Goal: Task Accomplishment & Management: Use online tool/utility

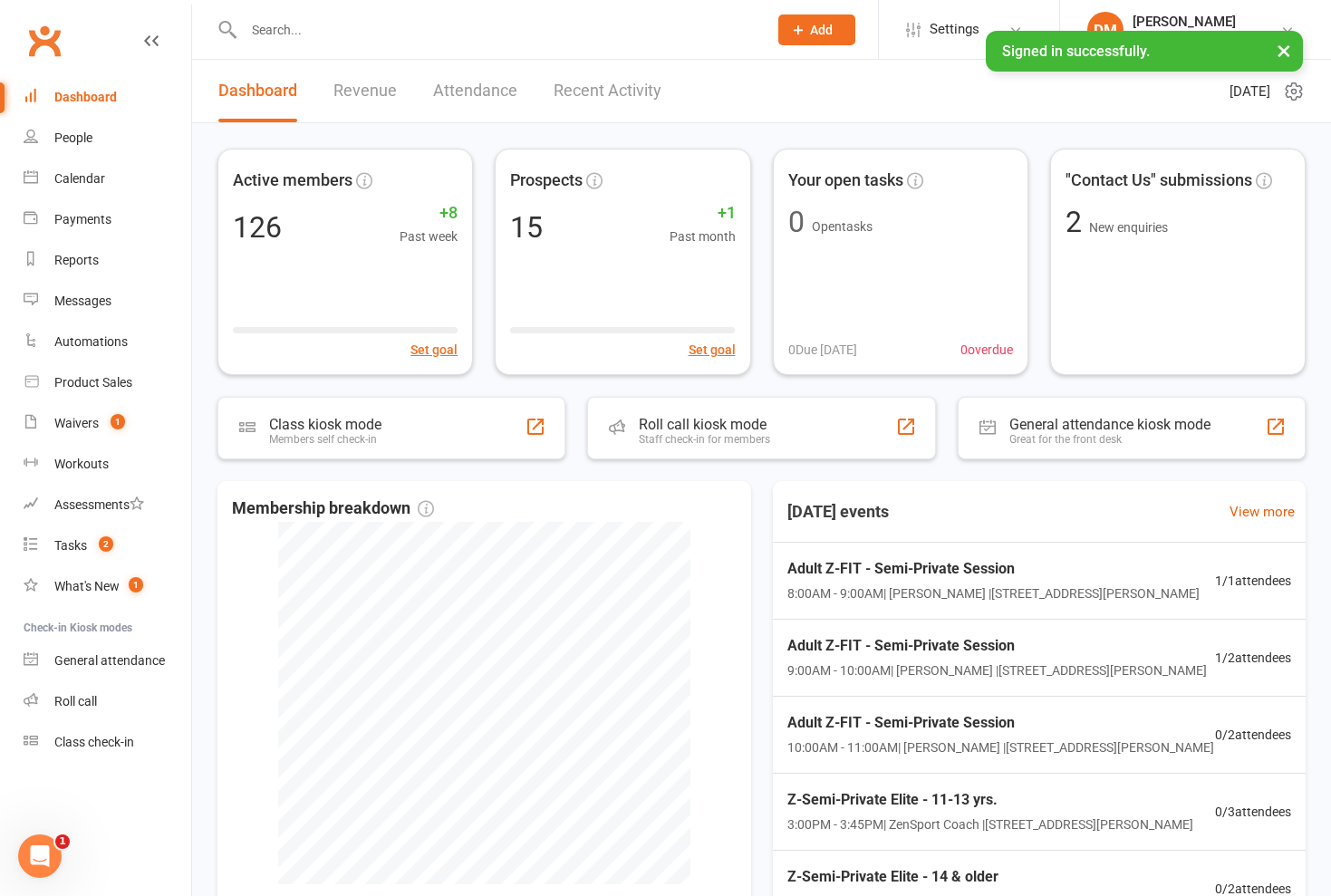
click at [1280, 53] on ui-view "Prospect Member Non-attending contact Class / event Appointment Task Membership…" at bounding box center [665, 537] width 1331 height 1066
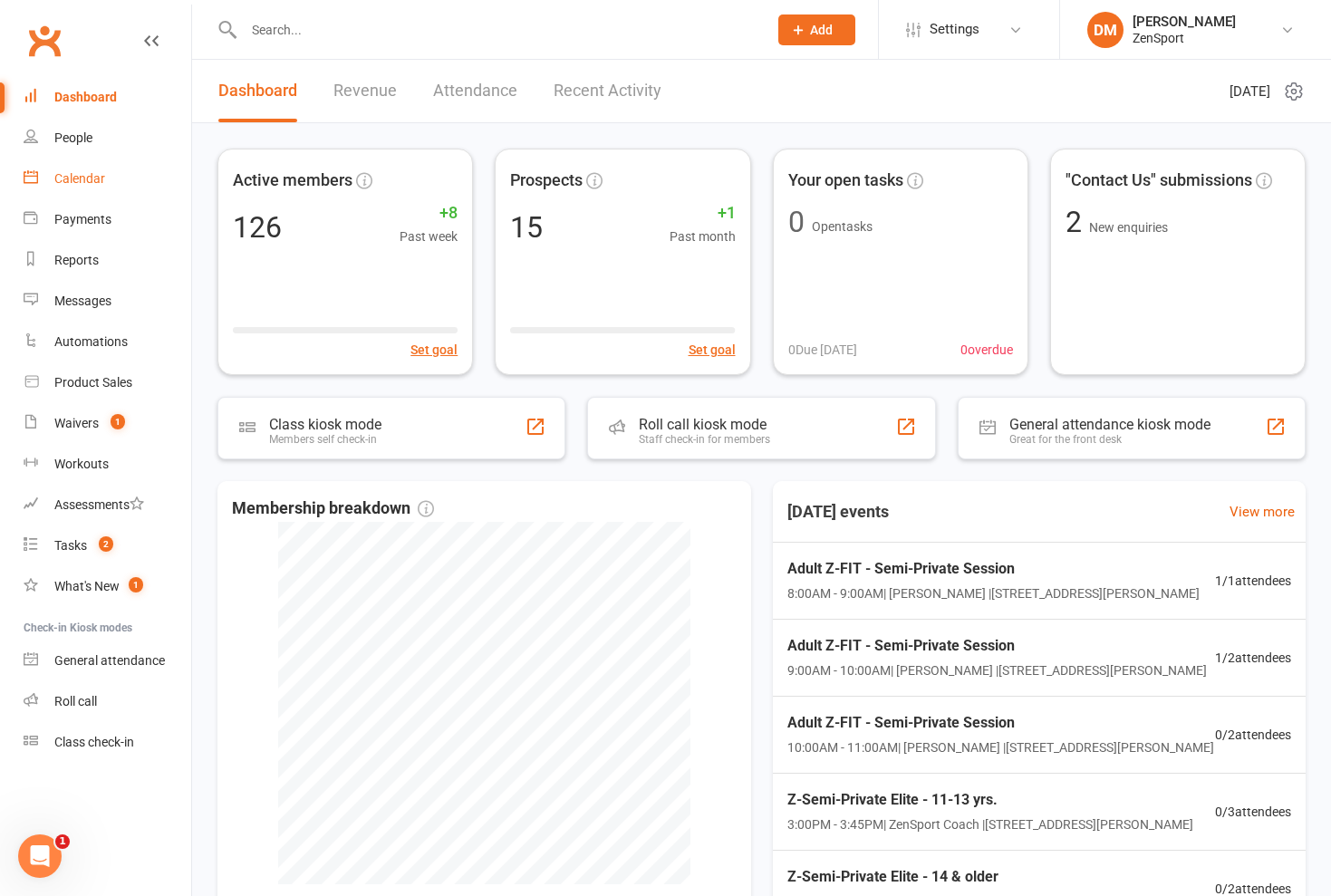
click at [67, 173] on div "Calendar" at bounding box center [79, 177] width 51 height 14
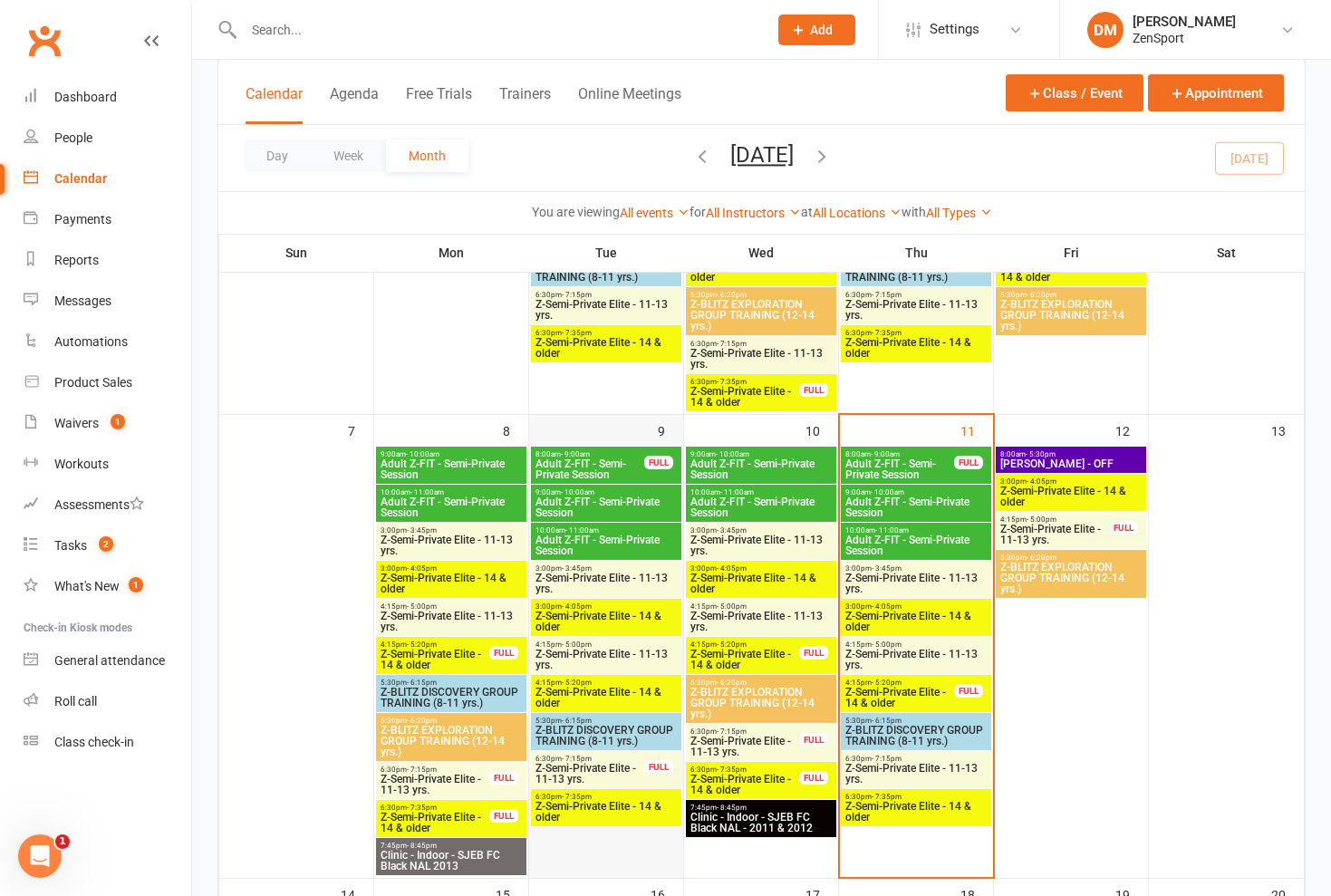
scroll to position [393, 0]
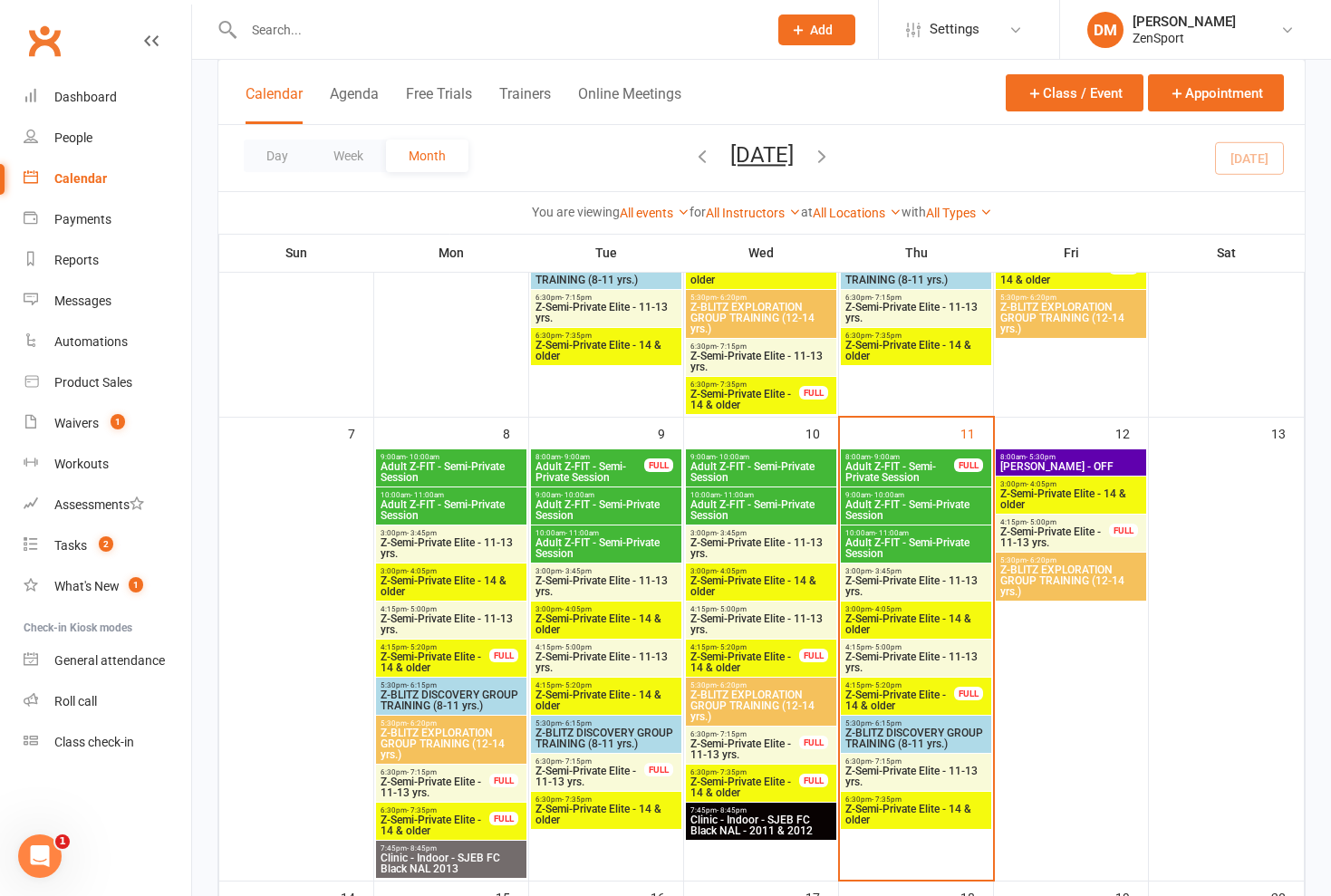
click at [740, 470] on span "Adult Z-FIT - Semi-Private Session" at bounding box center [760, 471] width 143 height 22
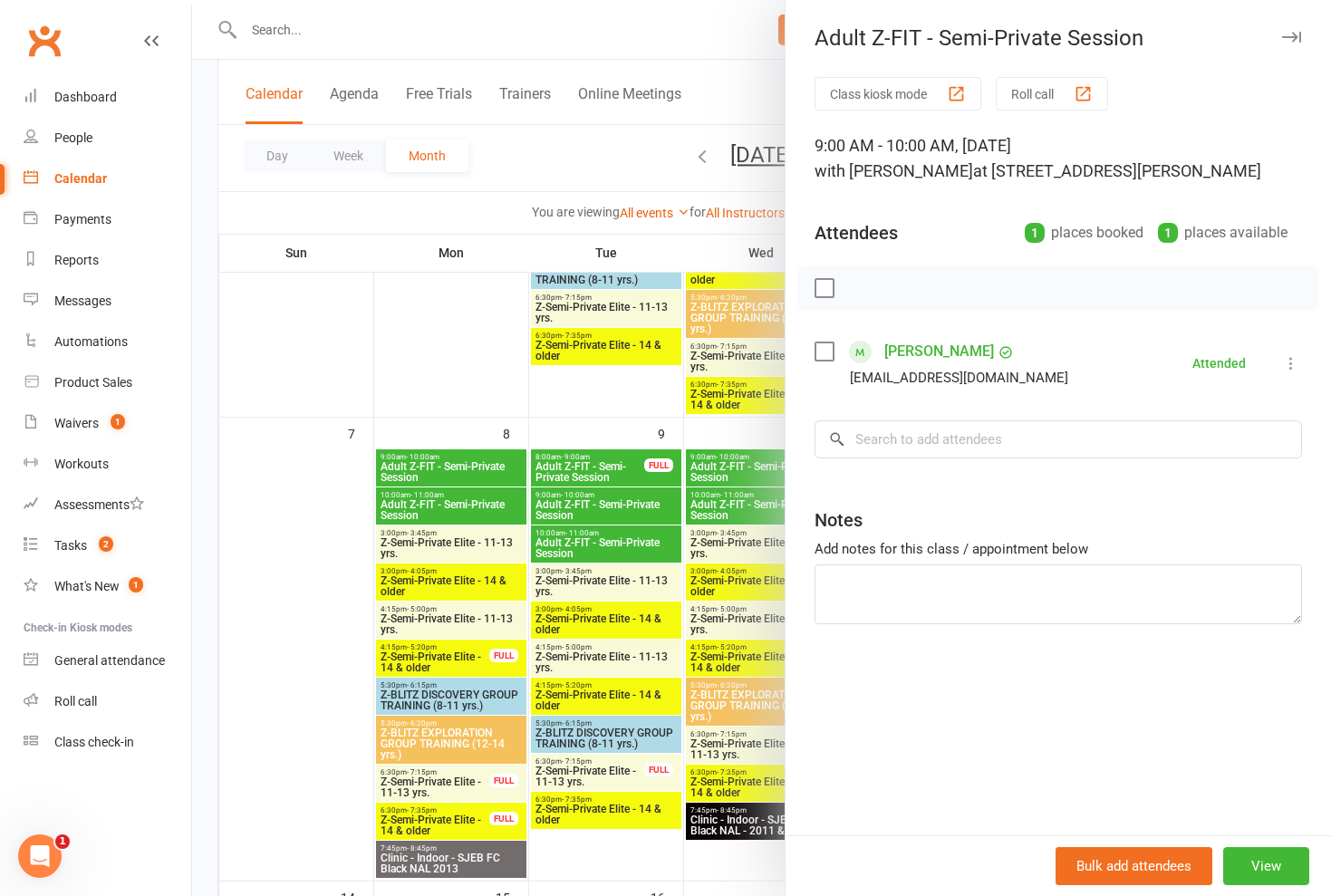
click at [740, 470] on div at bounding box center [760, 448] width 1138 height 896
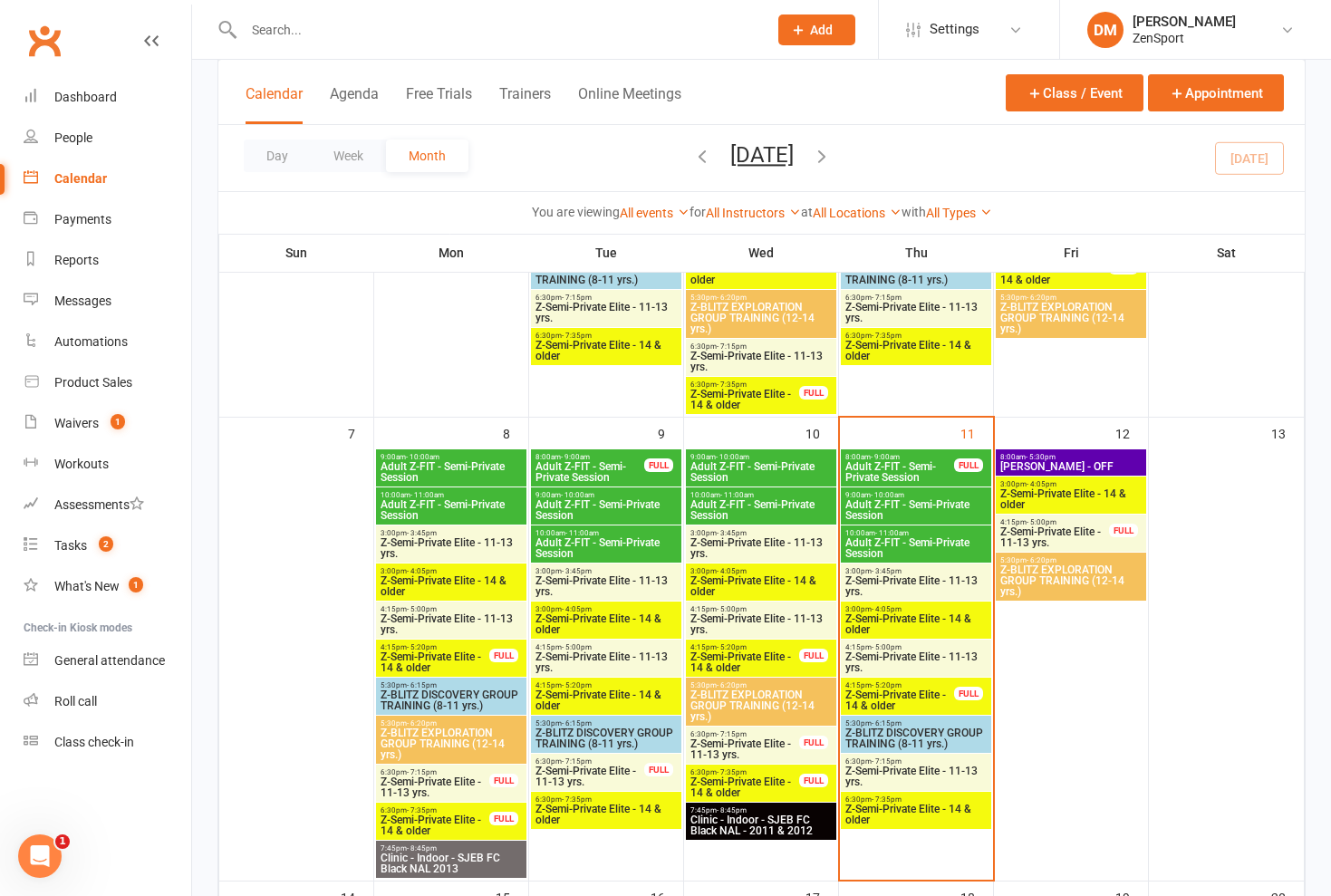
click at [738, 507] on span "Adult Z-FIT - Semi-Private Session" at bounding box center [760, 510] width 143 height 22
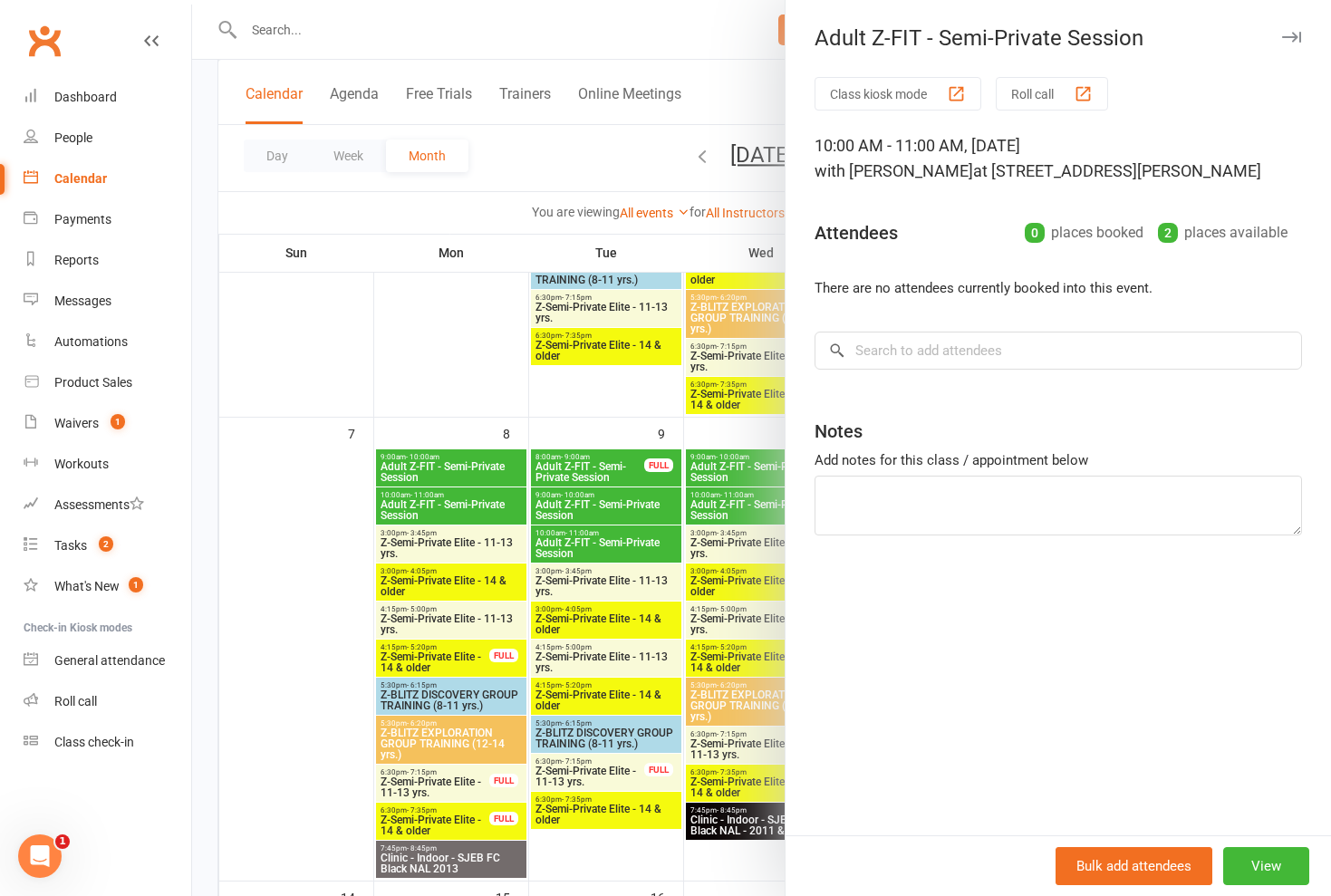
click at [738, 507] on div at bounding box center [760, 448] width 1138 height 896
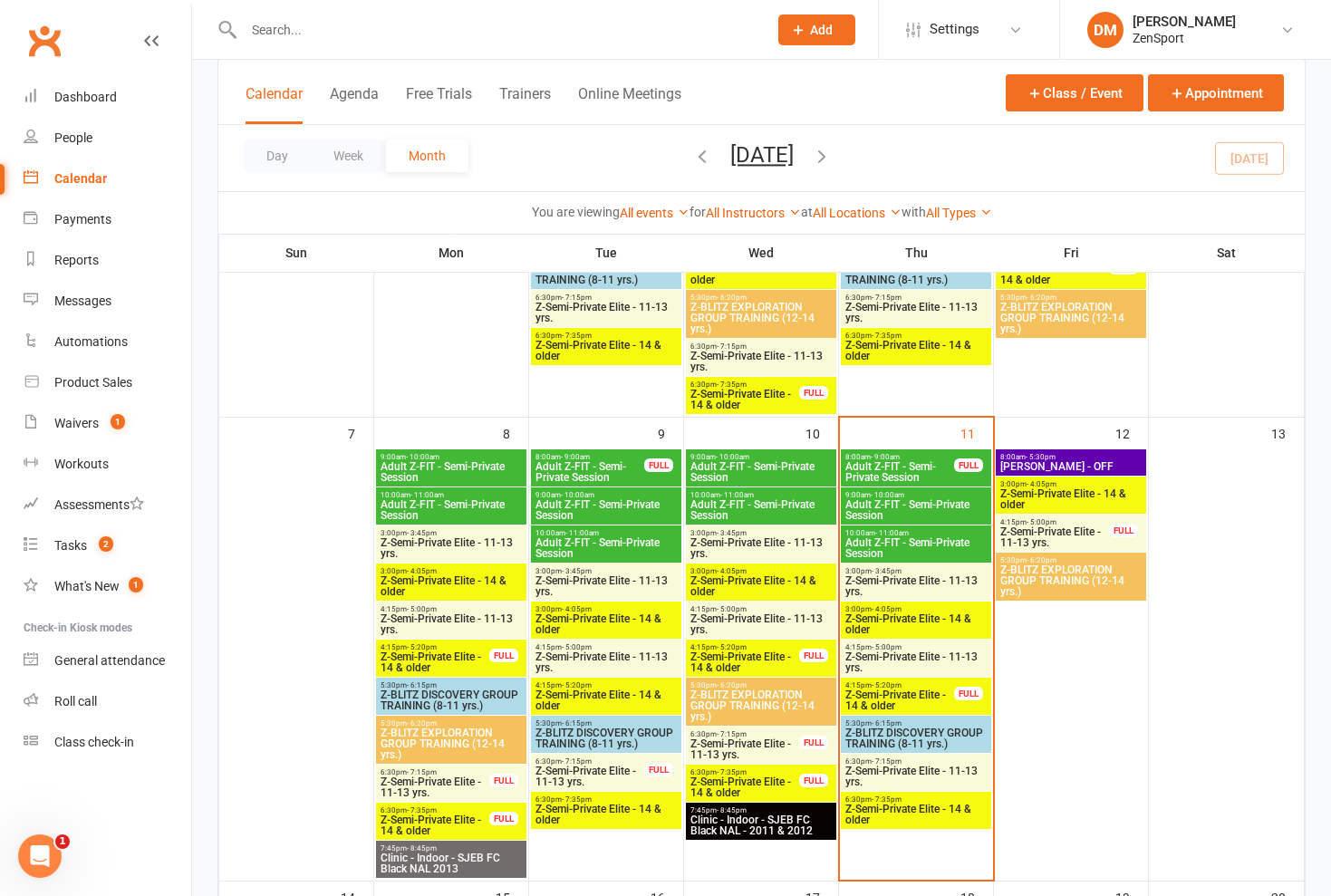
click at [738, 537] on span "Z-Semi-Private Elite - 11-13 yrs." at bounding box center [760, 548] width 143 height 22
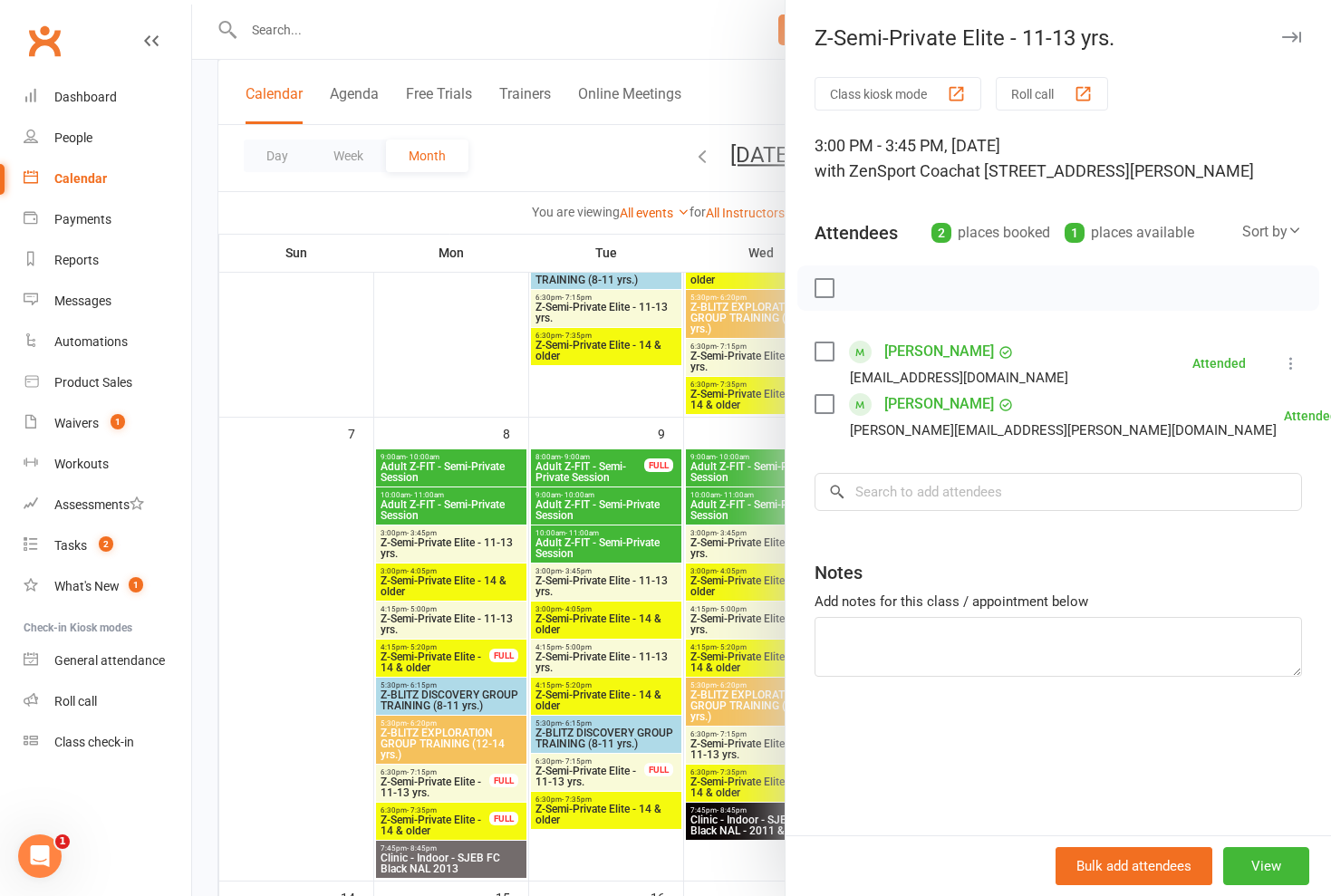
click at [738, 537] on div at bounding box center [760, 448] width 1138 height 896
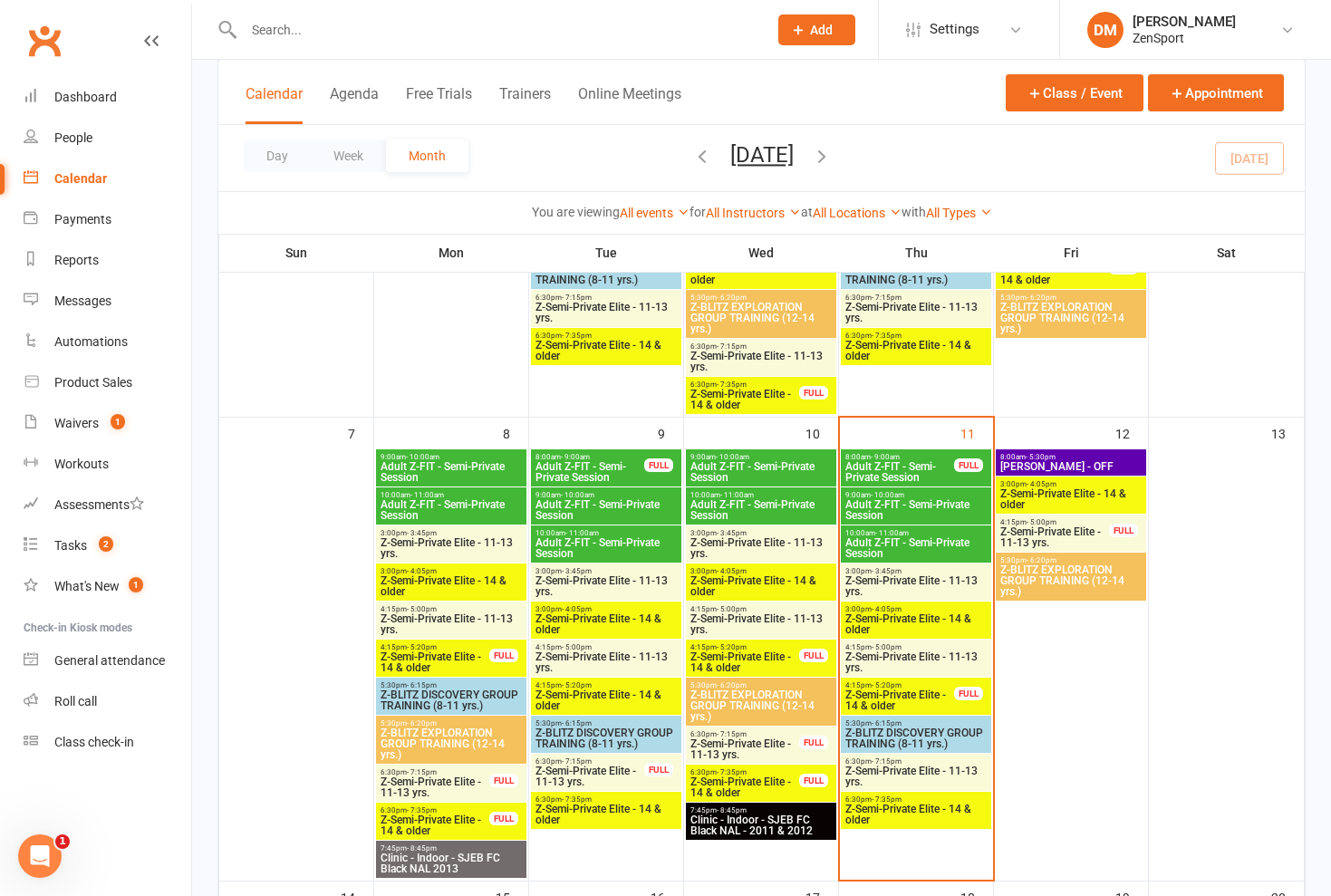
click at [738, 583] on span "Z-Semi-Private Elite - 14 & older" at bounding box center [760, 586] width 143 height 22
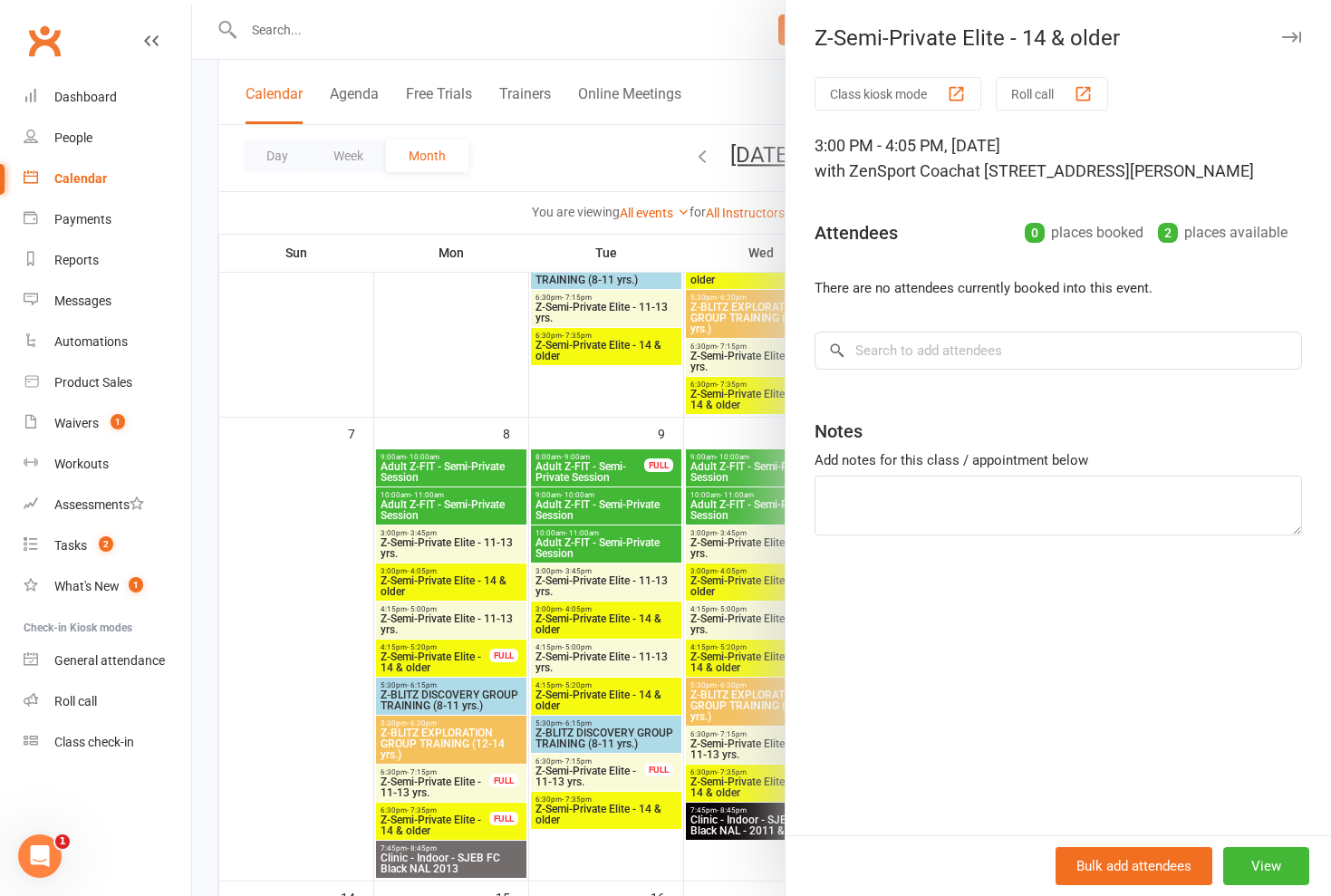
click at [738, 583] on div at bounding box center [760, 448] width 1138 height 896
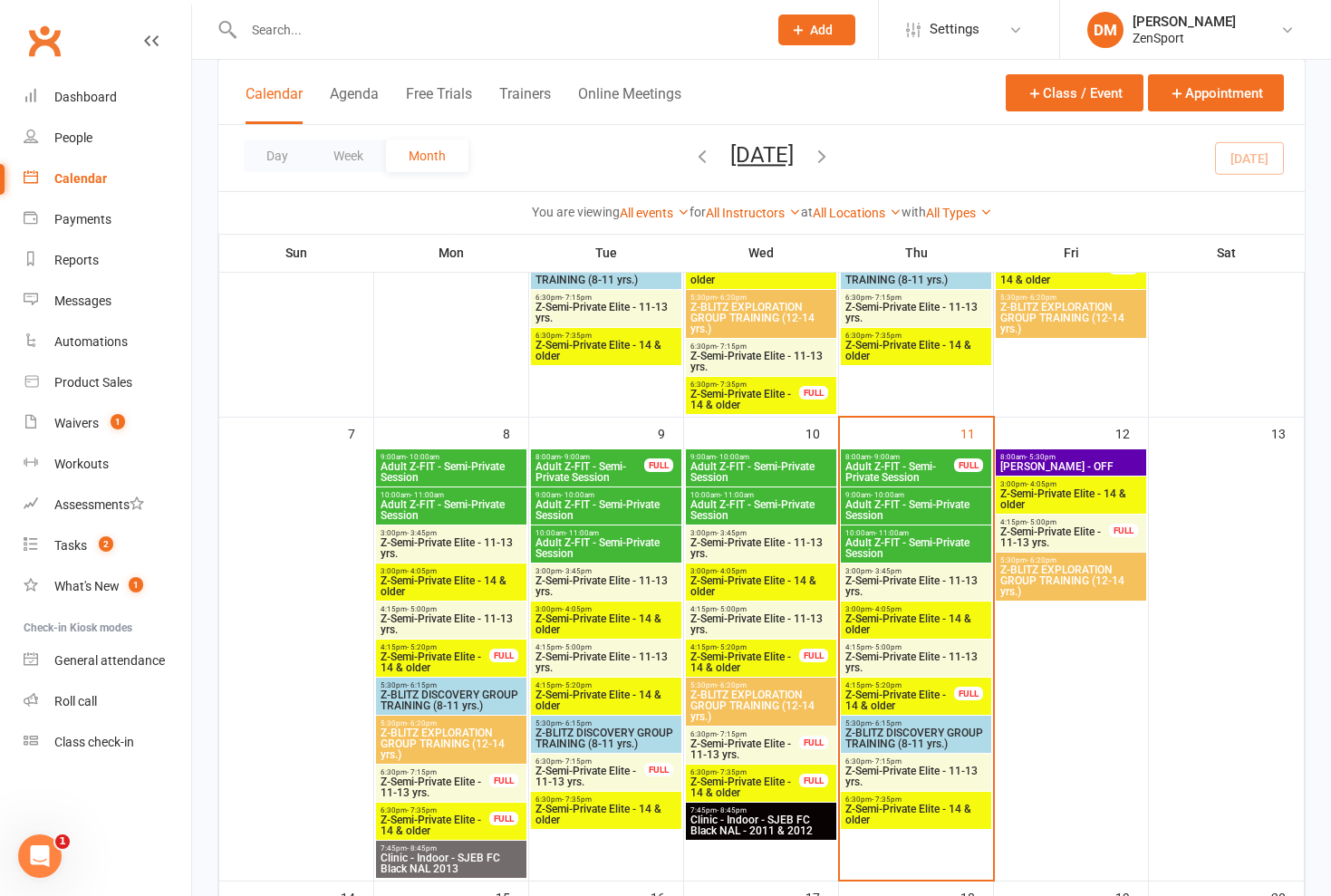
click at [737, 617] on span "Z-Semi-Private Elite - 11-13 yrs." at bounding box center [760, 624] width 143 height 22
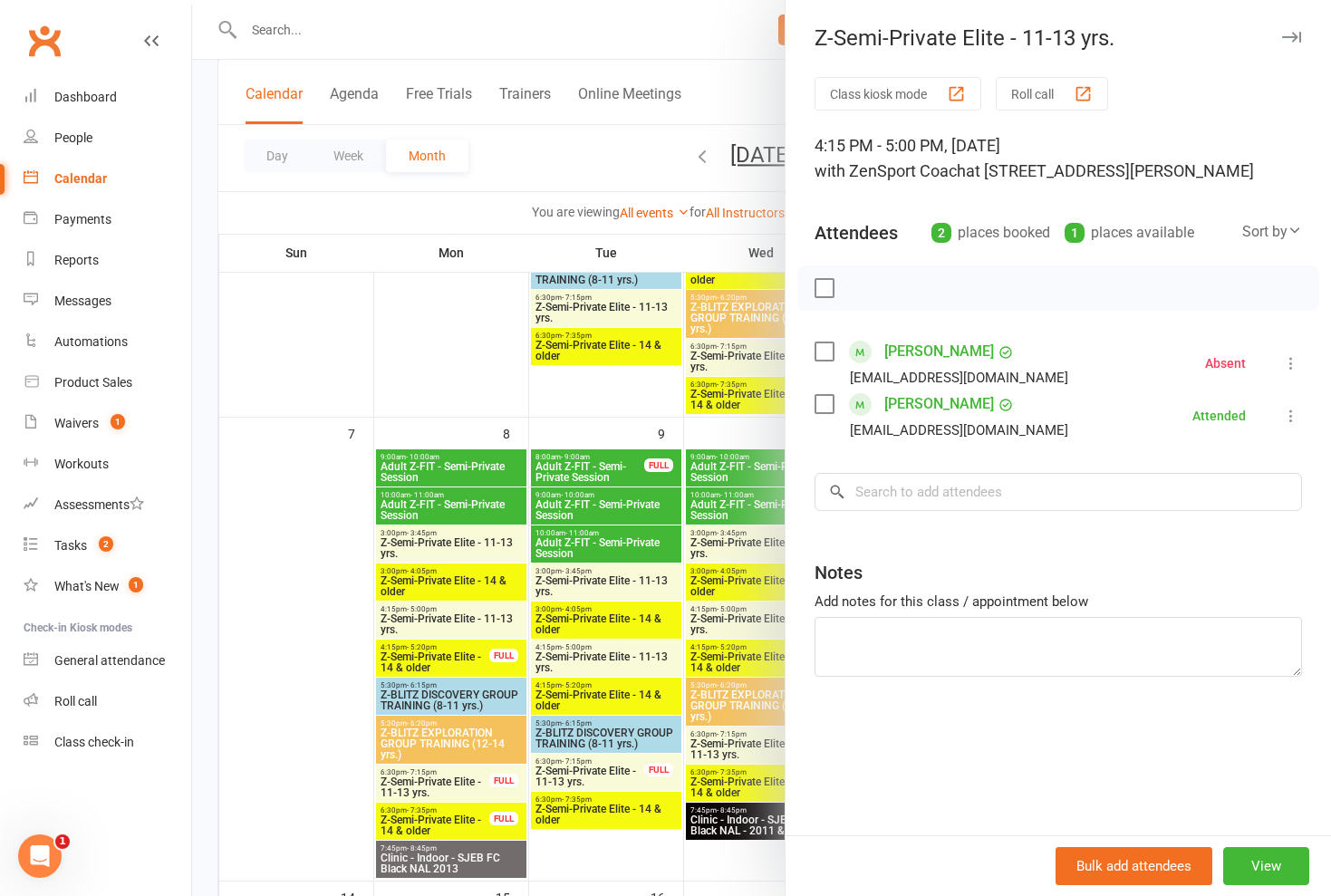
click at [737, 617] on div at bounding box center [760, 448] width 1138 height 896
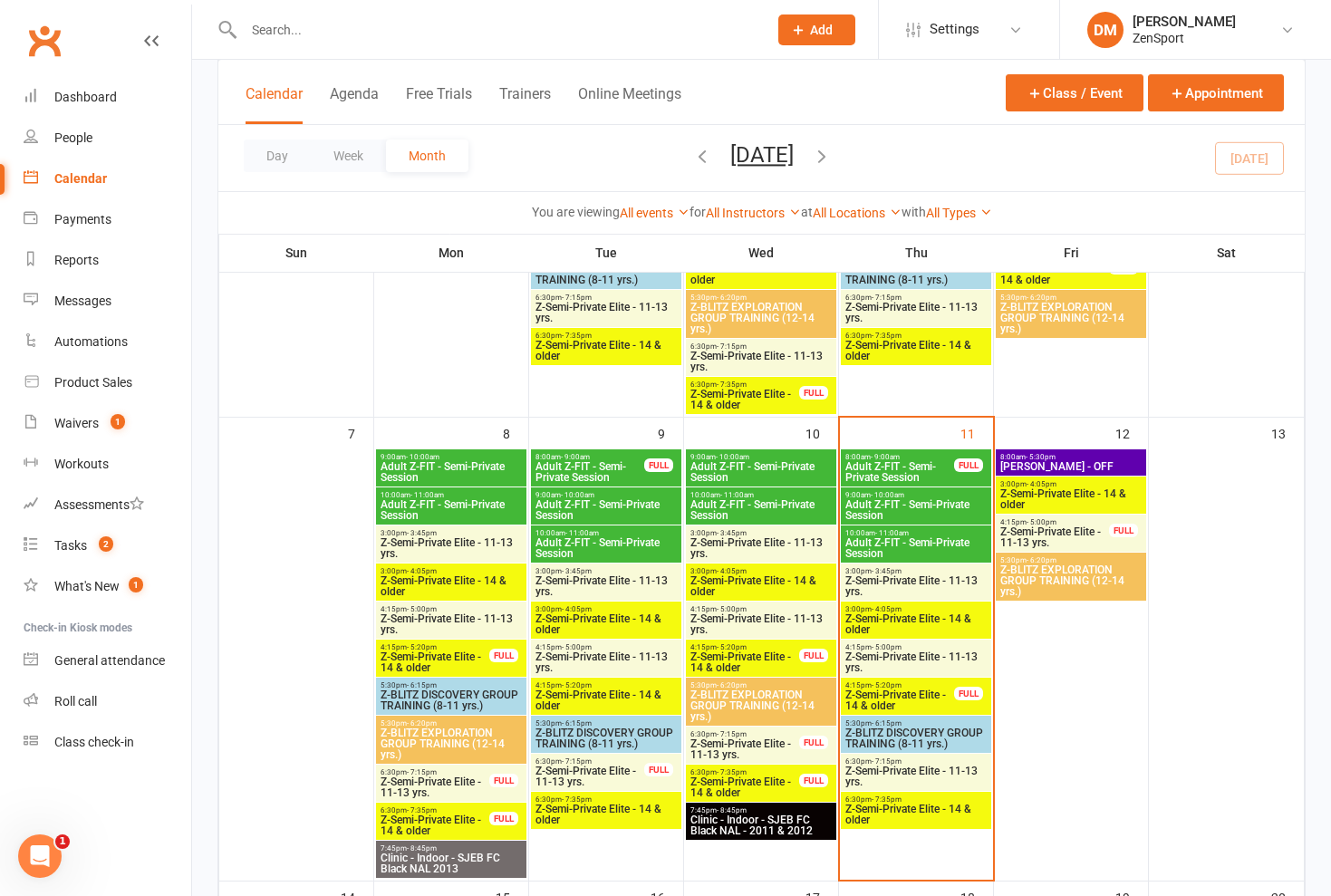
click at [751, 649] on span "4:15pm - 5:20pm" at bounding box center [744, 647] width 111 height 9
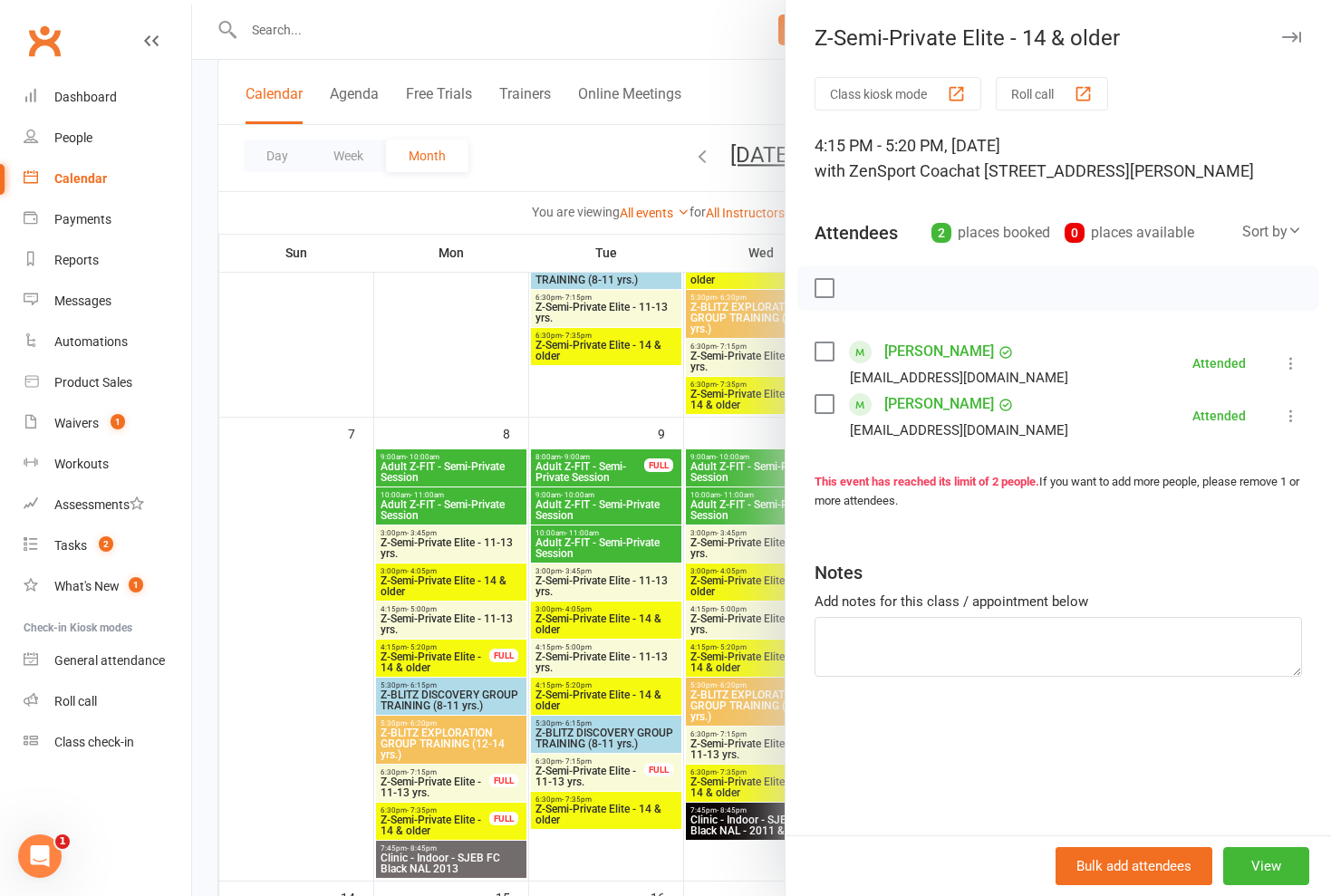
click at [751, 649] on div at bounding box center [760, 448] width 1138 height 896
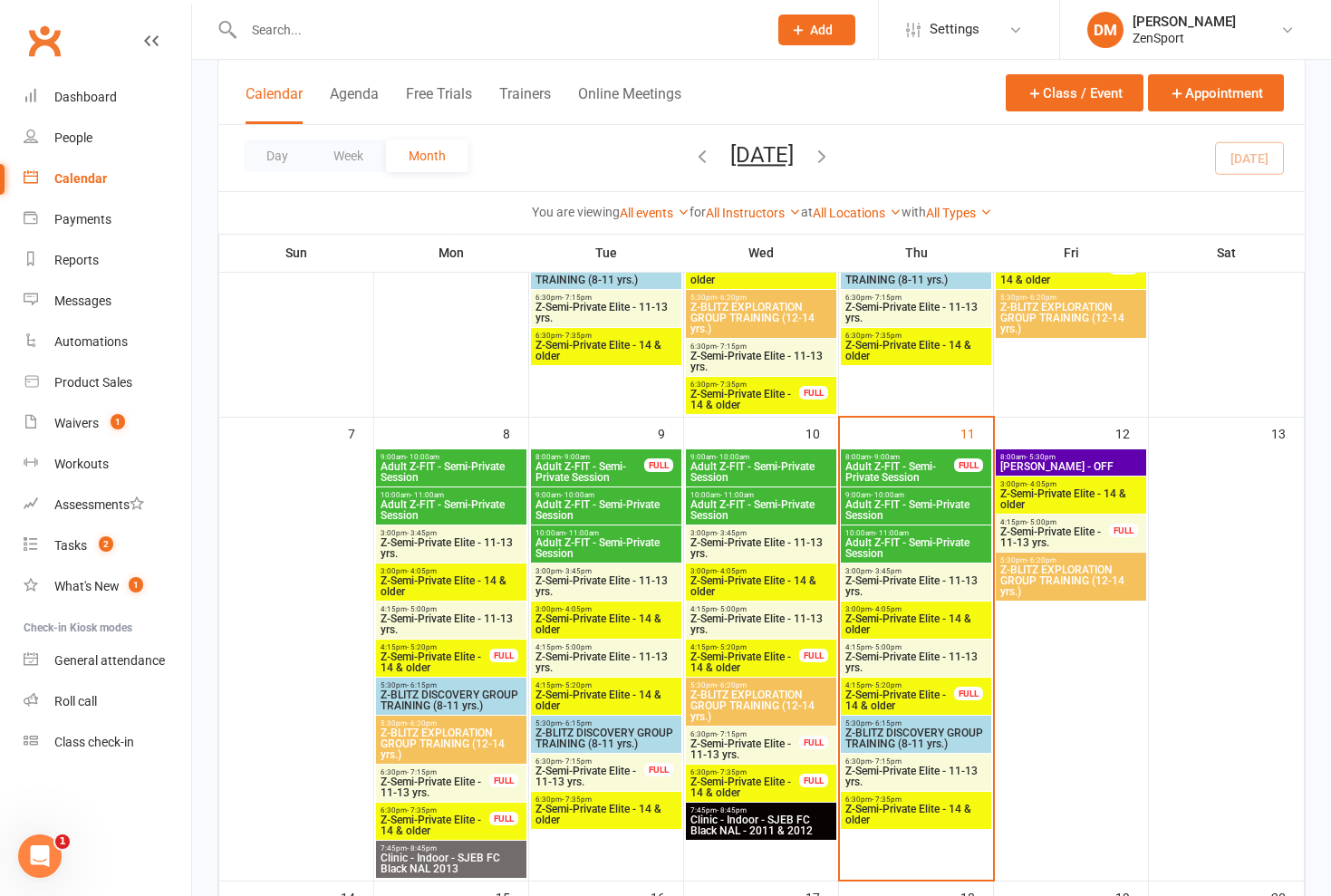
click at [751, 778] on span "Z-Semi-Private Elite - 14 & older" at bounding box center [744, 787] width 111 height 22
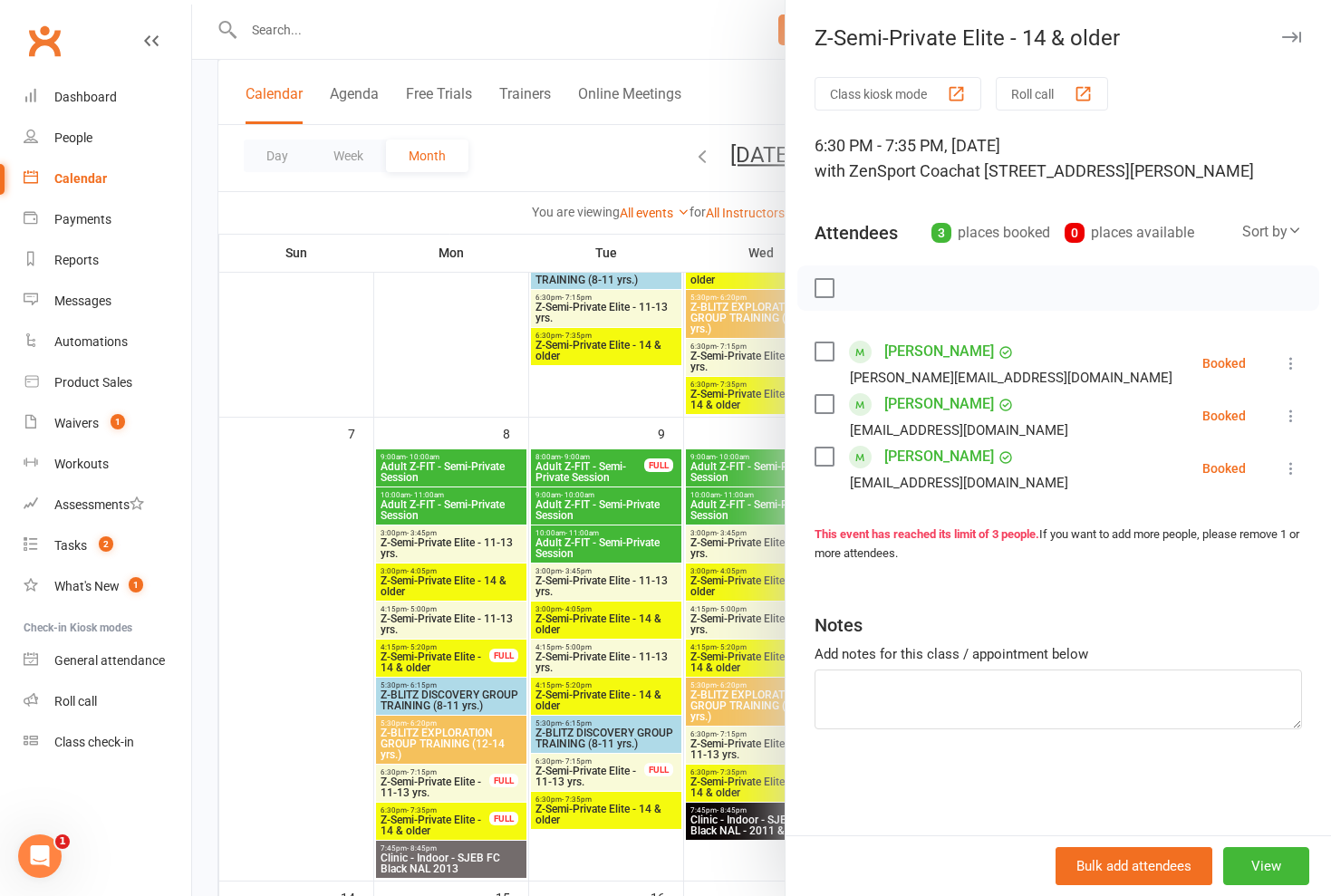
click at [1294, 356] on icon at bounding box center [1290, 363] width 18 height 18
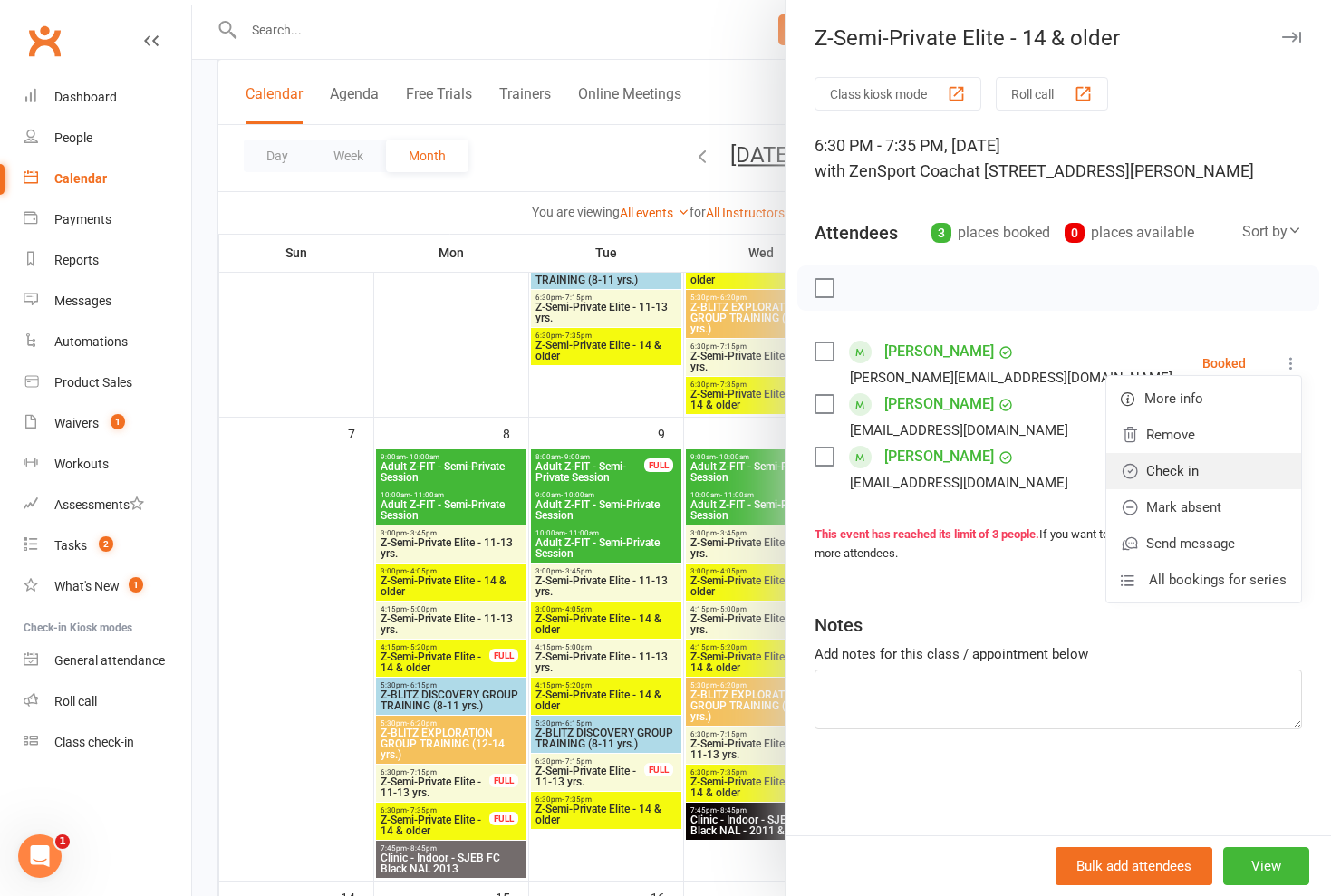
click at [1199, 469] on link "Check in" at bounding box center [1203, 471] width 195 height 36
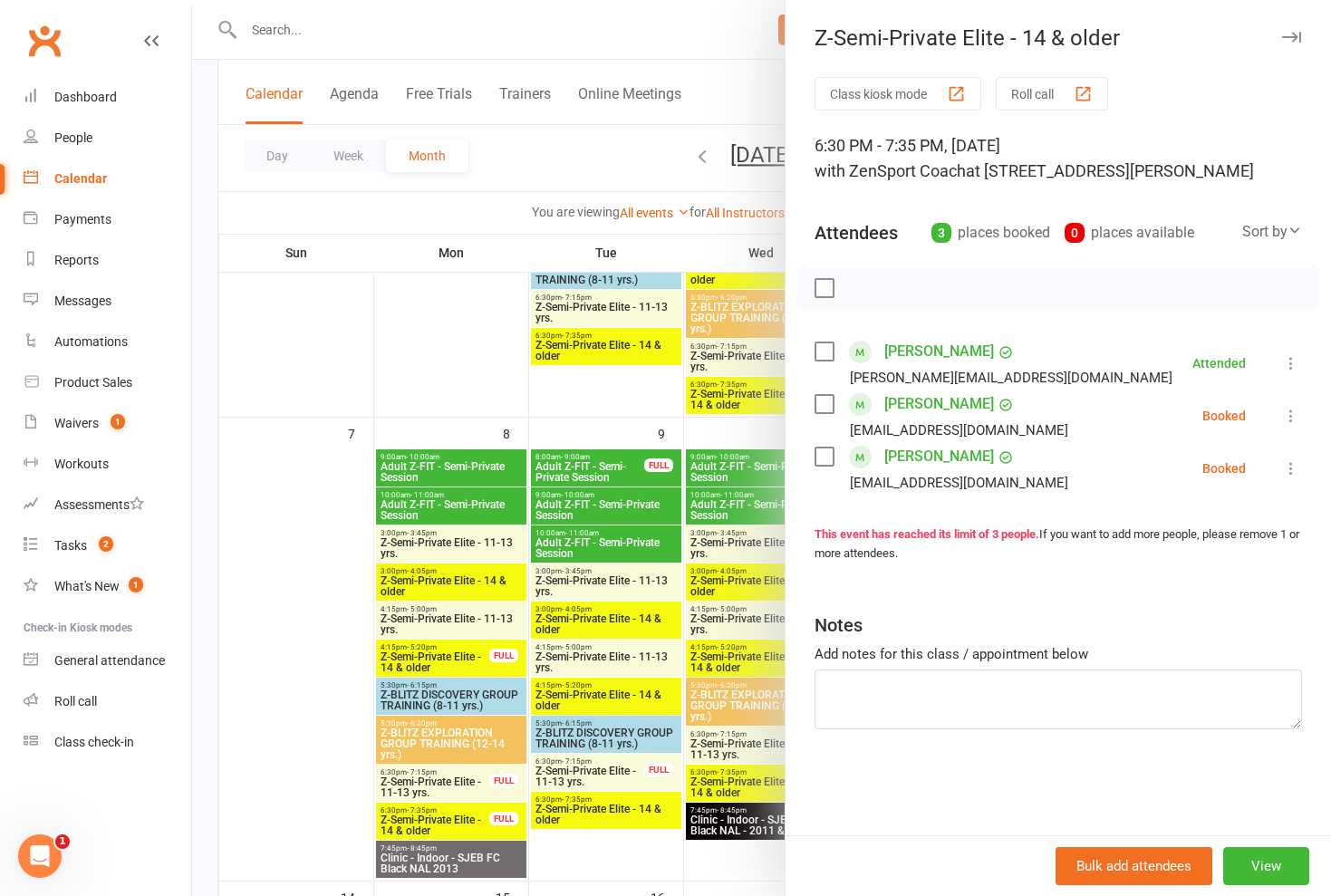
click at [1295, 413] on icon at bounding box center [1290, 415] width 18 height 18
click at [1207, 529] on link "Check in" at bounding box center [1203, 524] width 195 height 36
click at [1296, 467] on icon at bounding box center [1290, 468] width 18 height 18
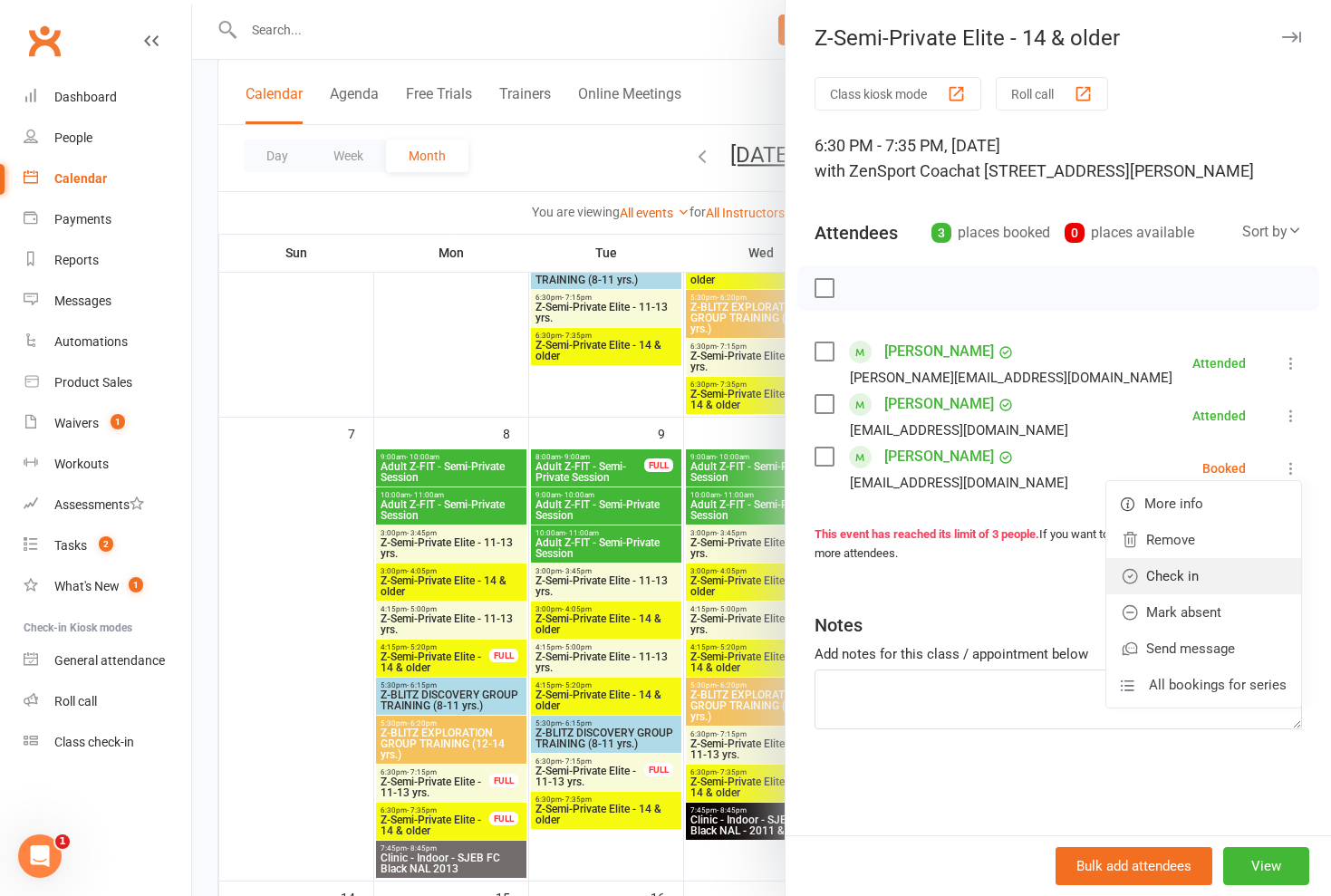
click at [1192, 578] on link "Check in" at bounding box center [1203, 576] width 195 height 36
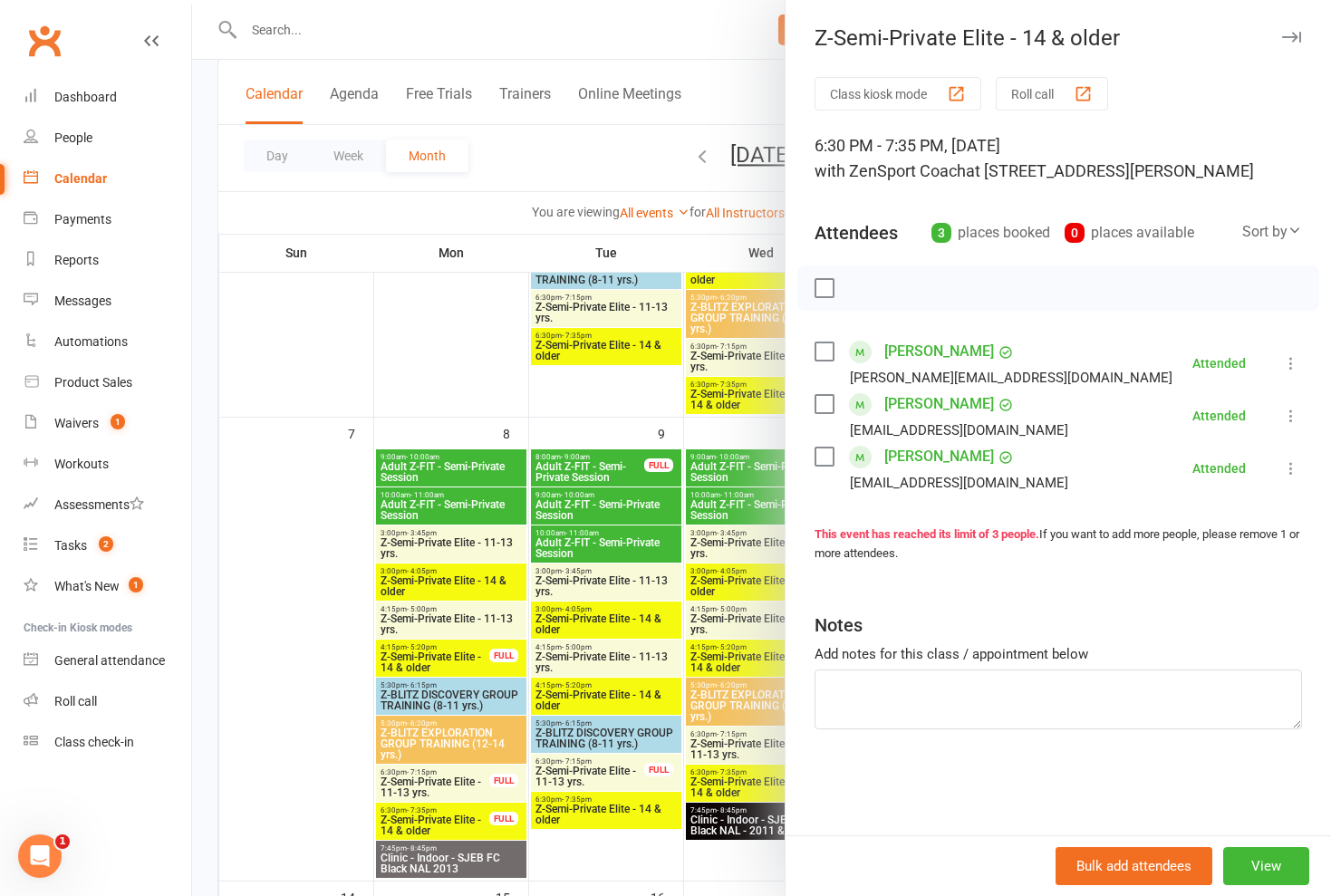
click at [503, 393] on div at bounding box center [760, 448] width 1138 height 896
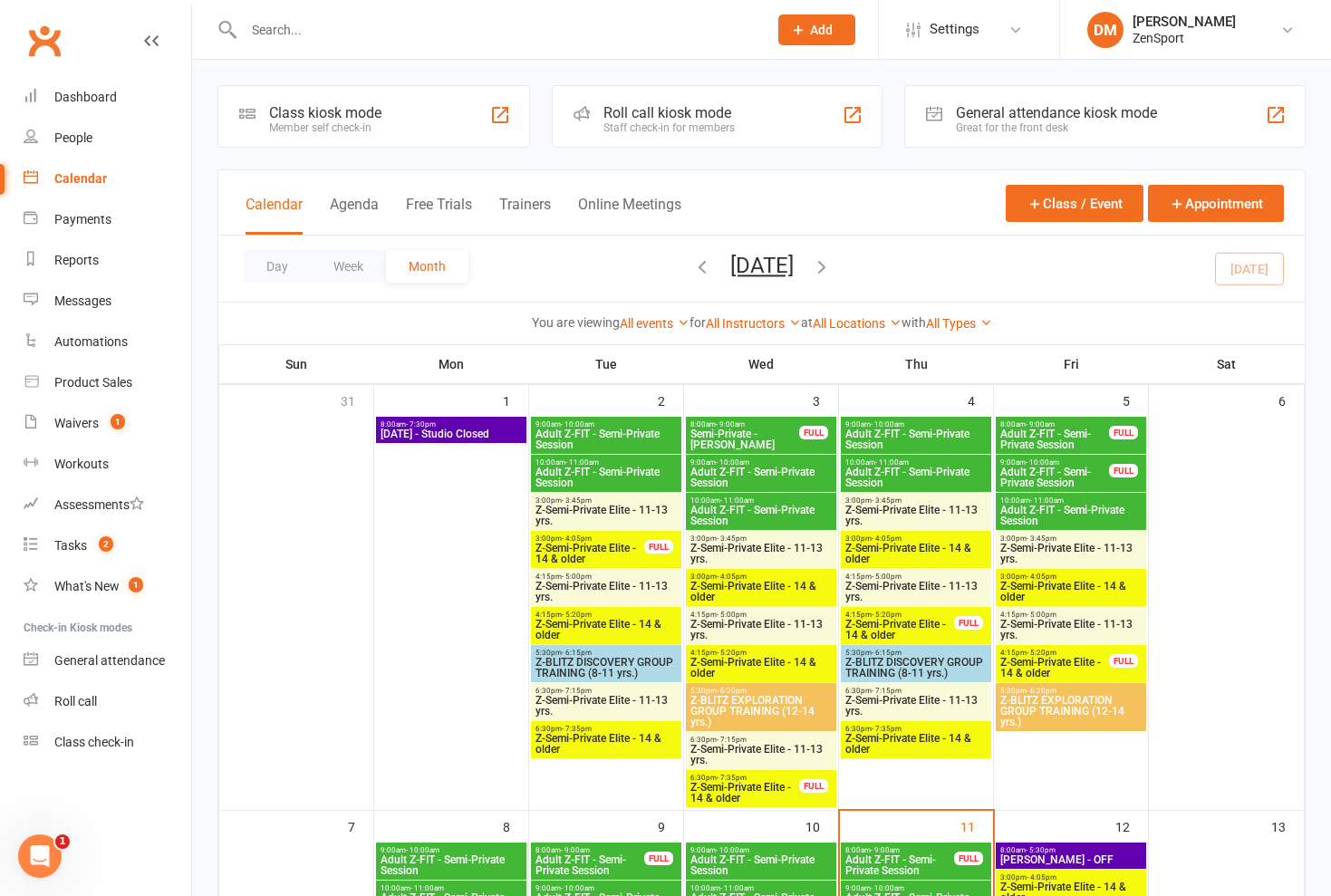
scroll to position [0, 0]
